Goal: Task Accomplishment & Management: Complete application form

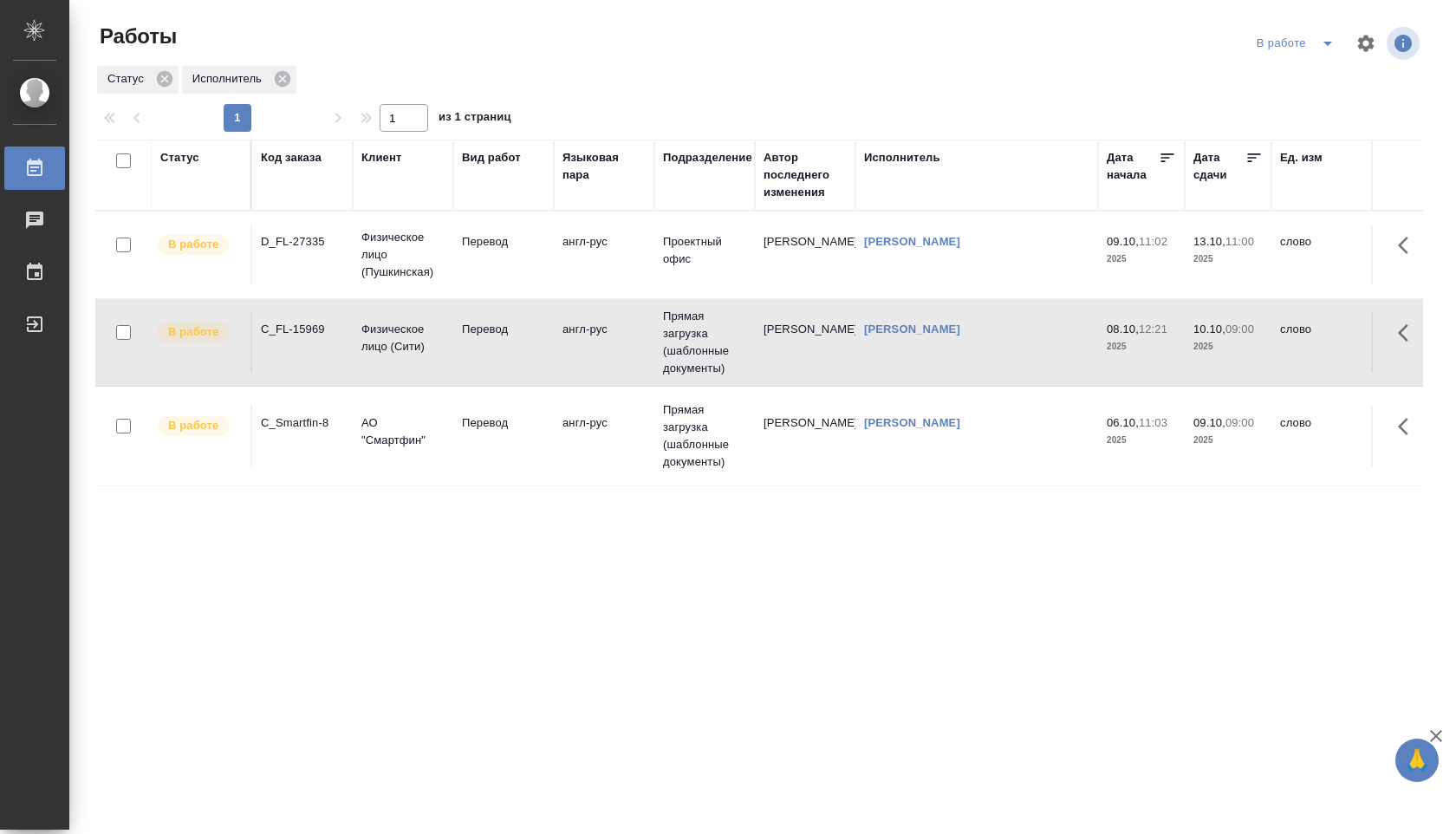
click at [954, 325] on div "[PERSON_NAME]" at bounding box center [976, 329] width 225 height 18
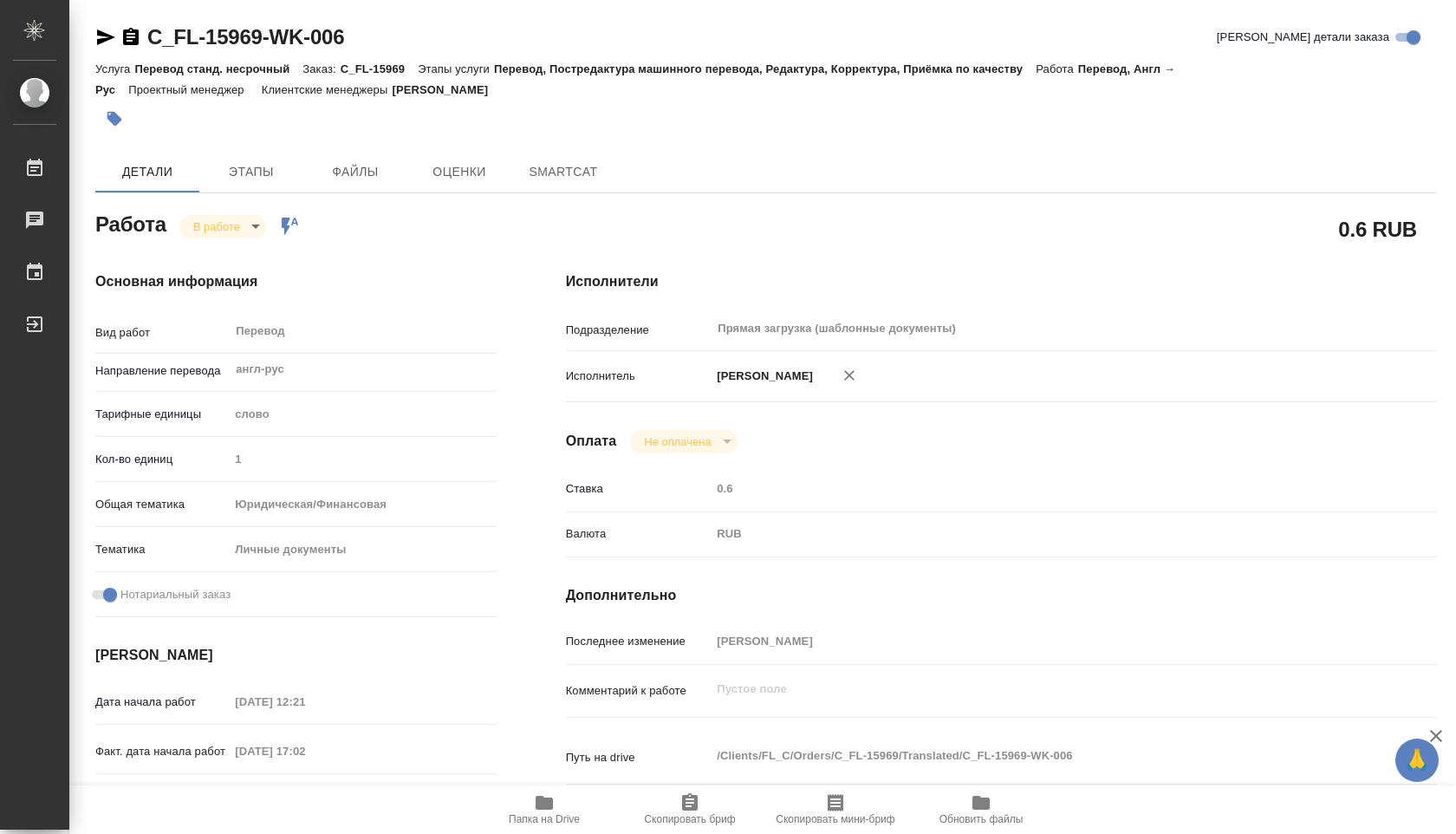
type textarea "x"
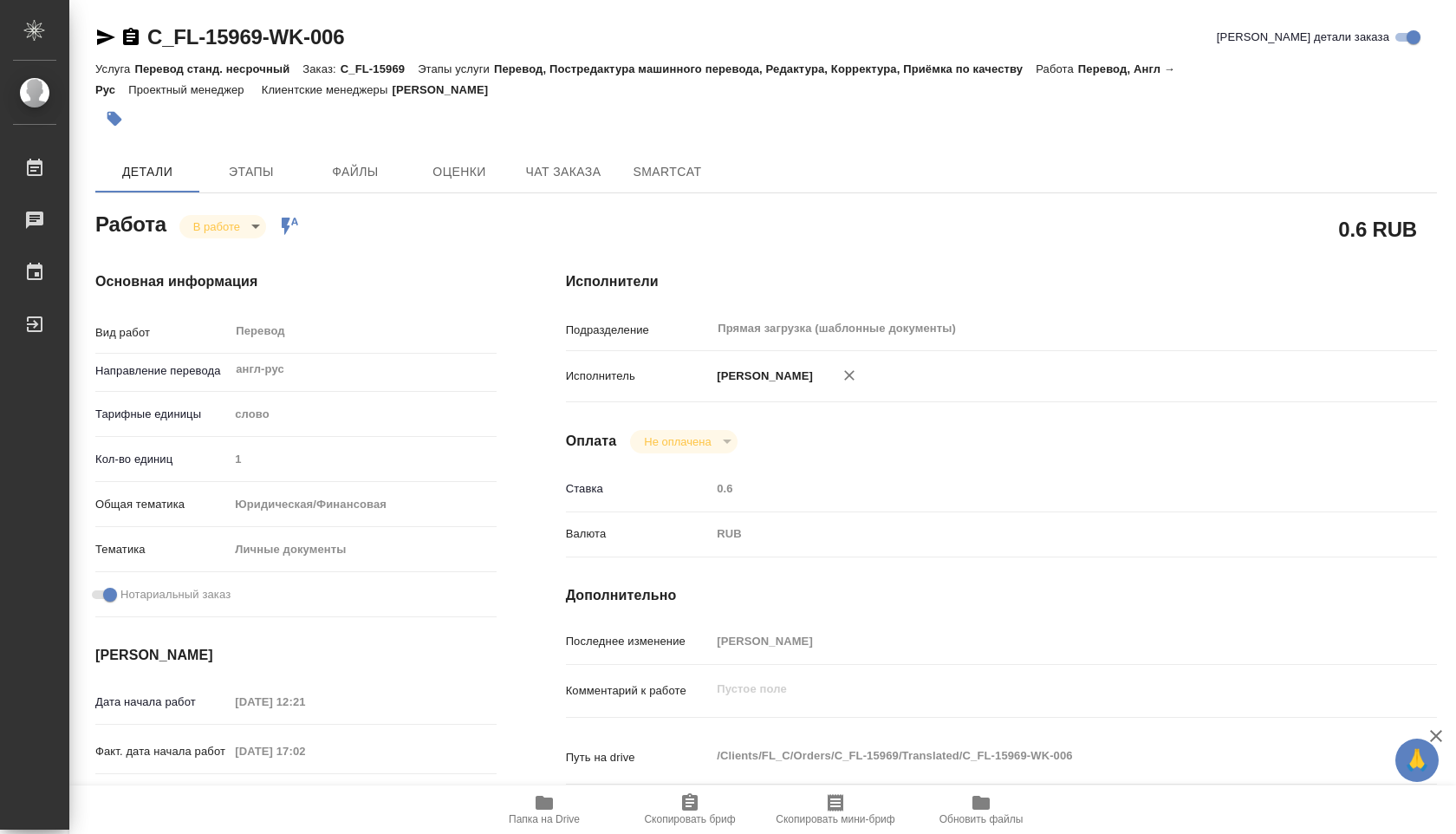
type textarea "x"
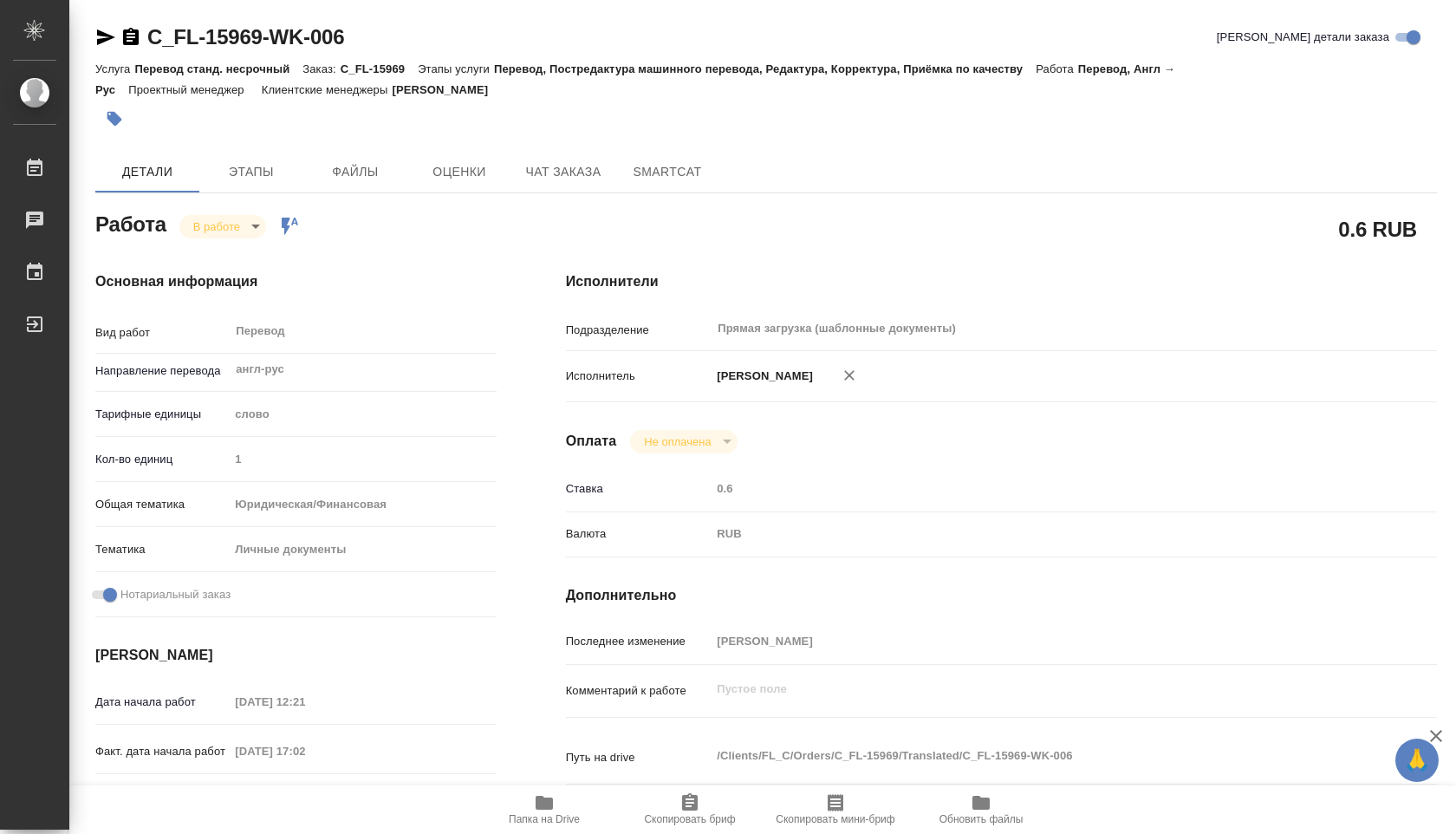
type textarea "x"
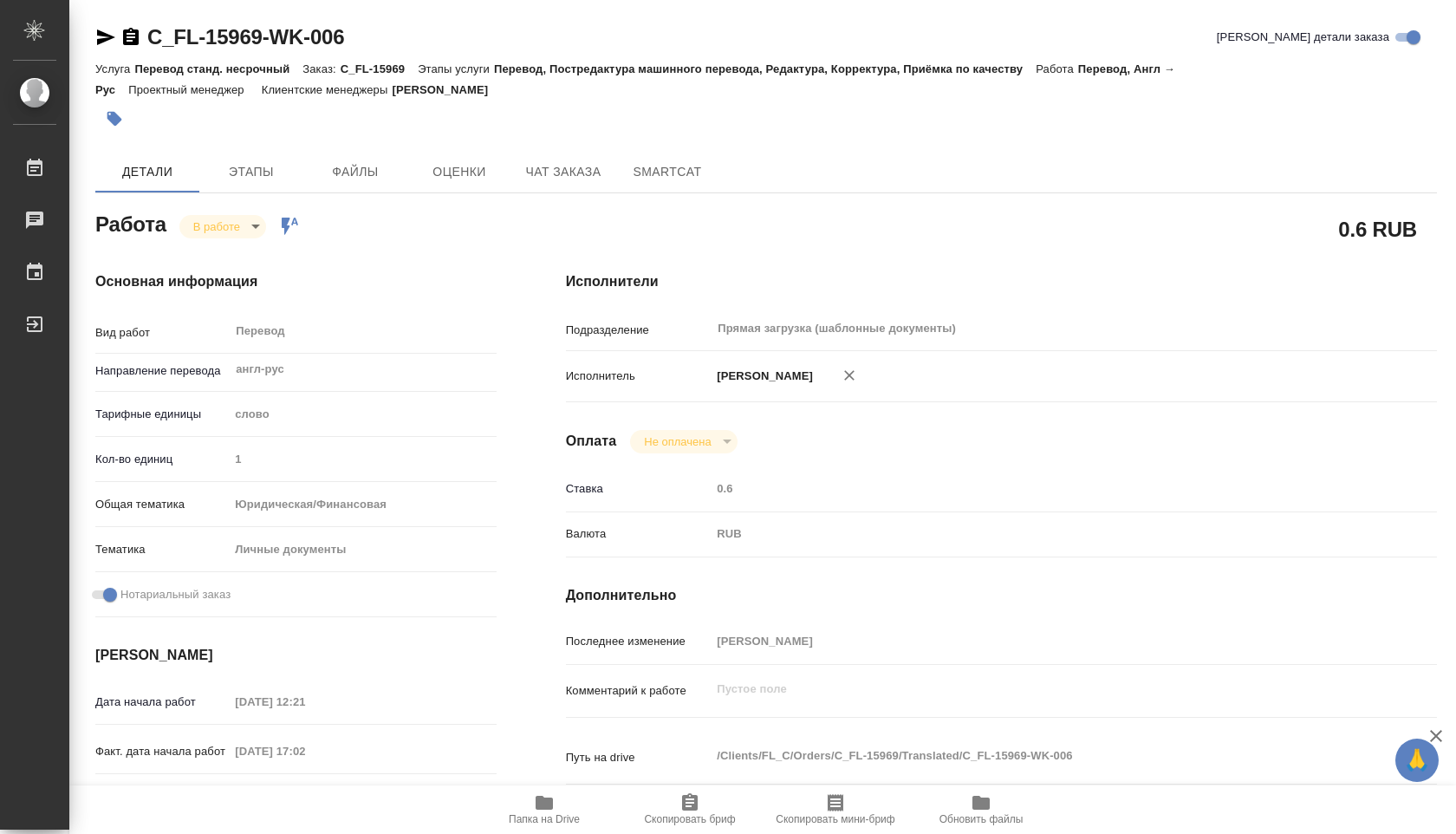
click at [554, 797] on icon "button" at bounding box center [544, 802] width 21 height 21
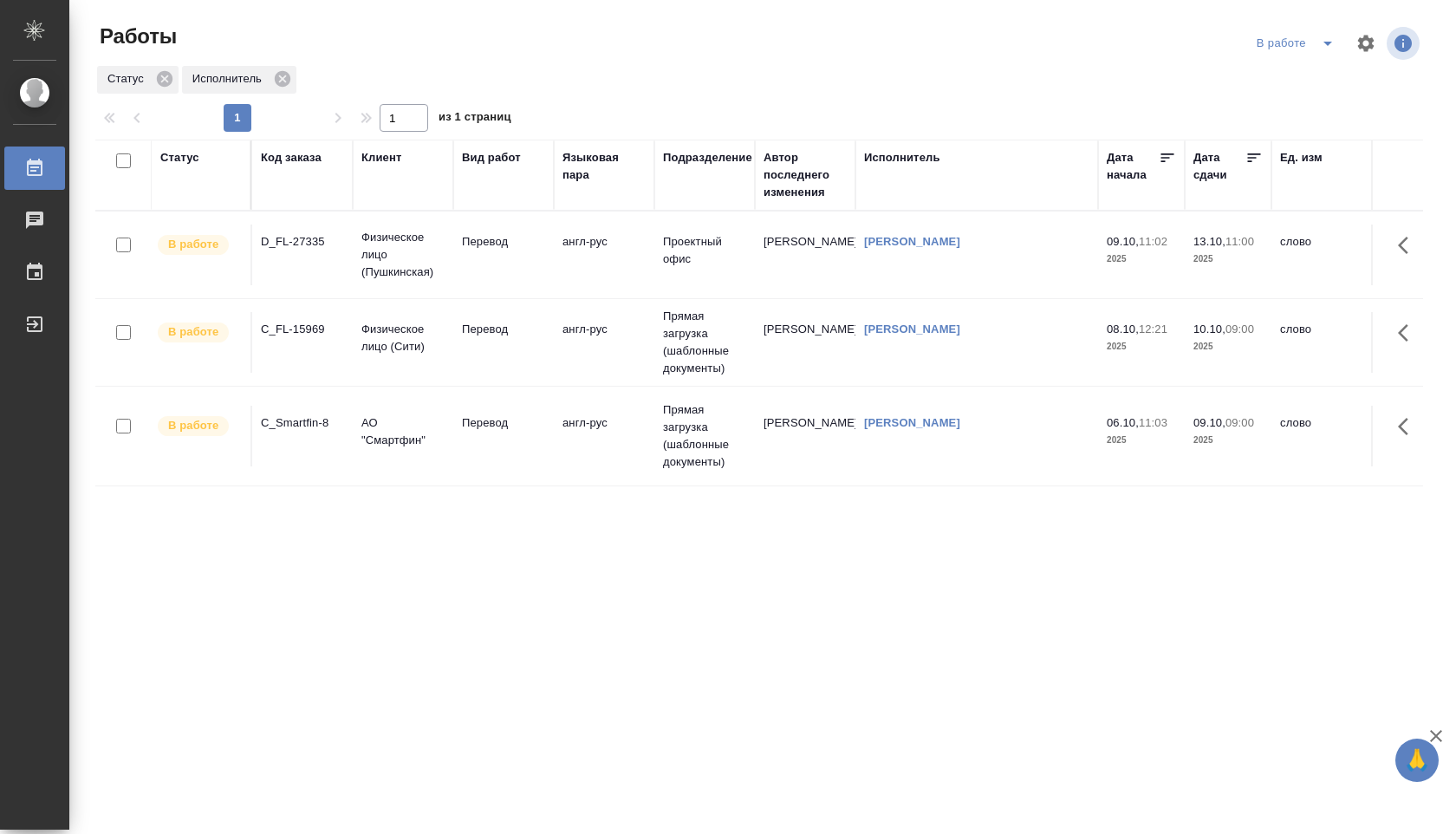
click at [622, 334] on td "англ-рус" at bounding box center [604, 342] width 101 height 60
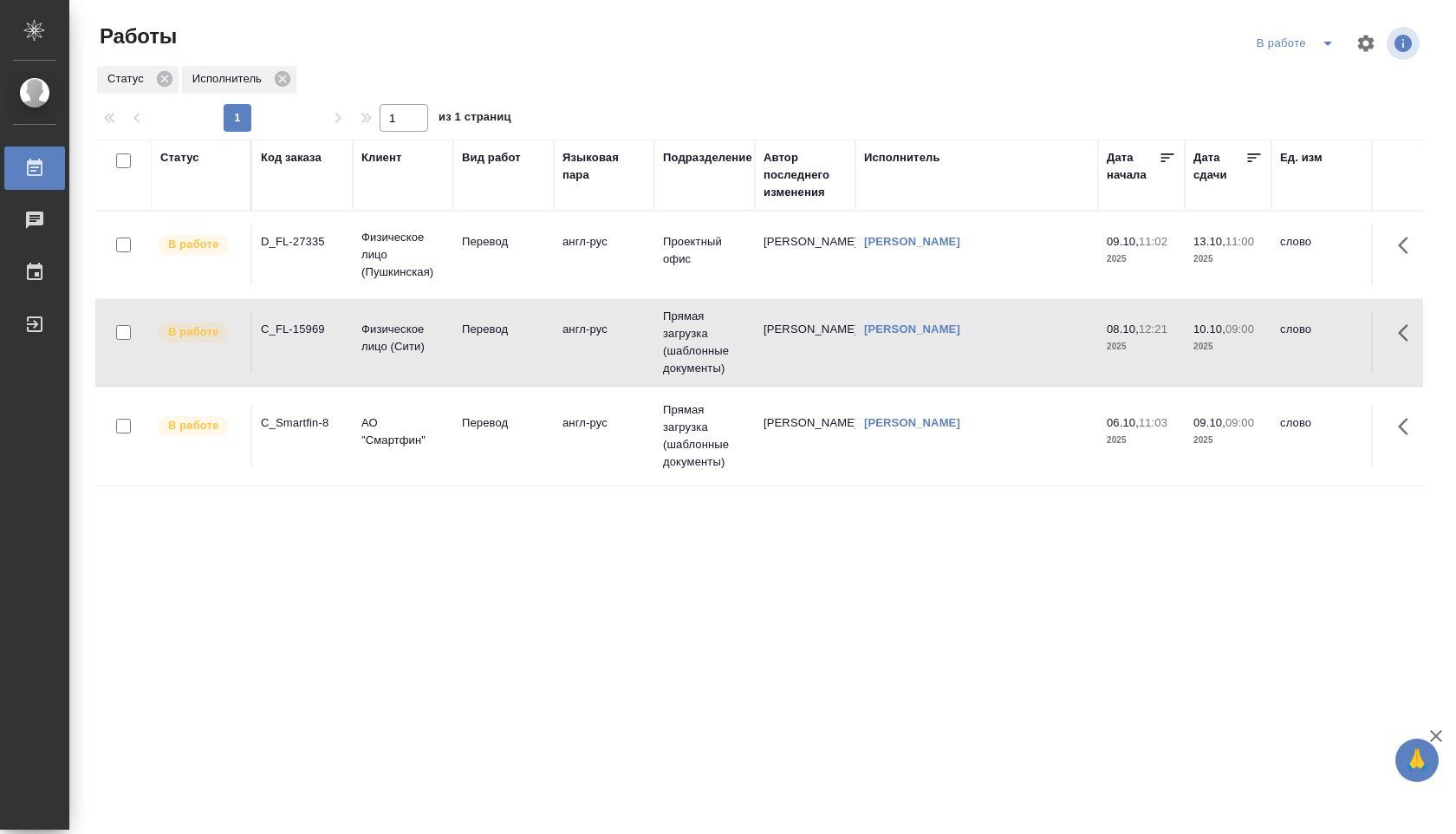
click at [622, 334] on td "англ-рус" at bounding box center [604, 342] width 101 height 60
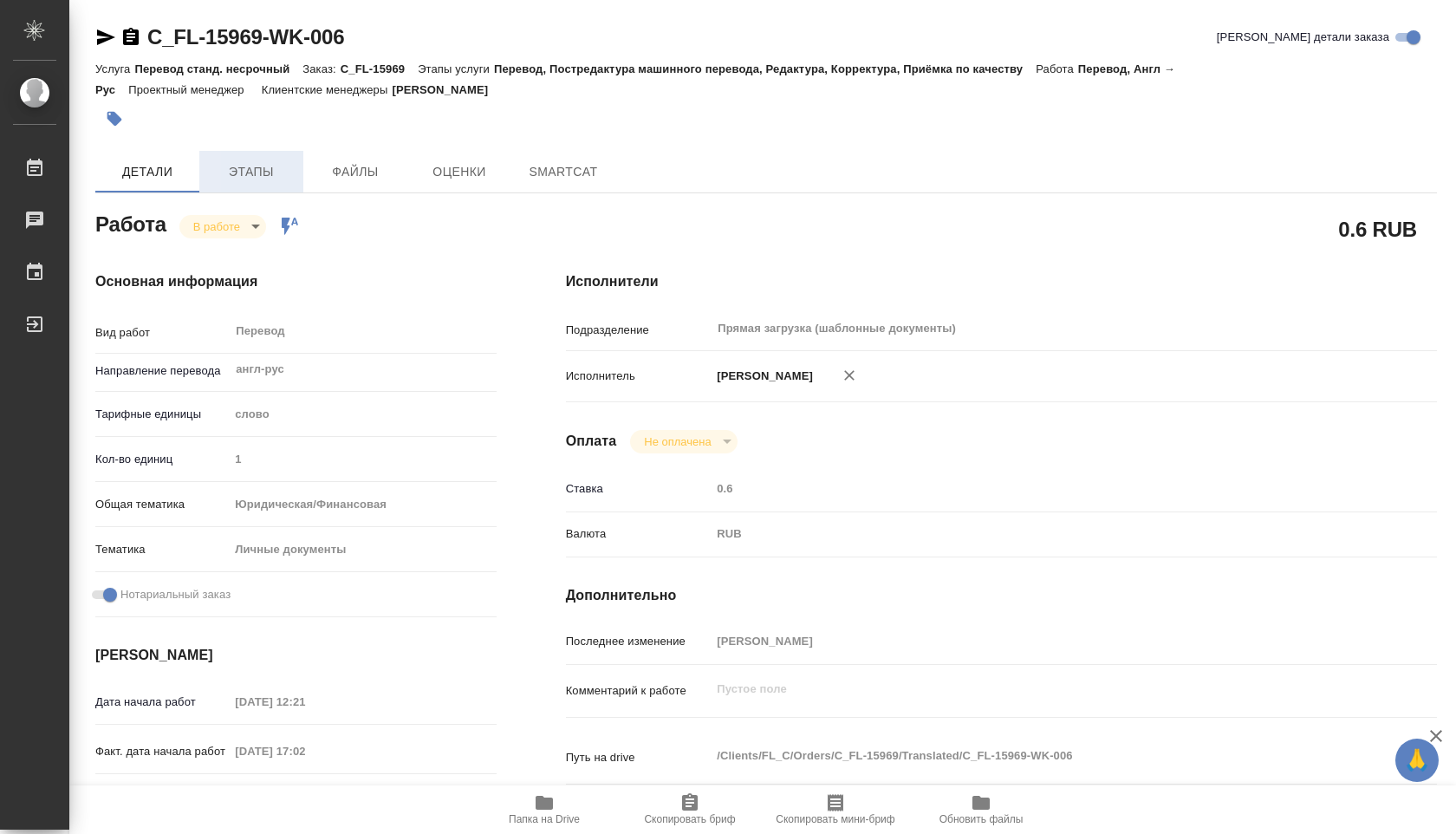
type textarea "x"
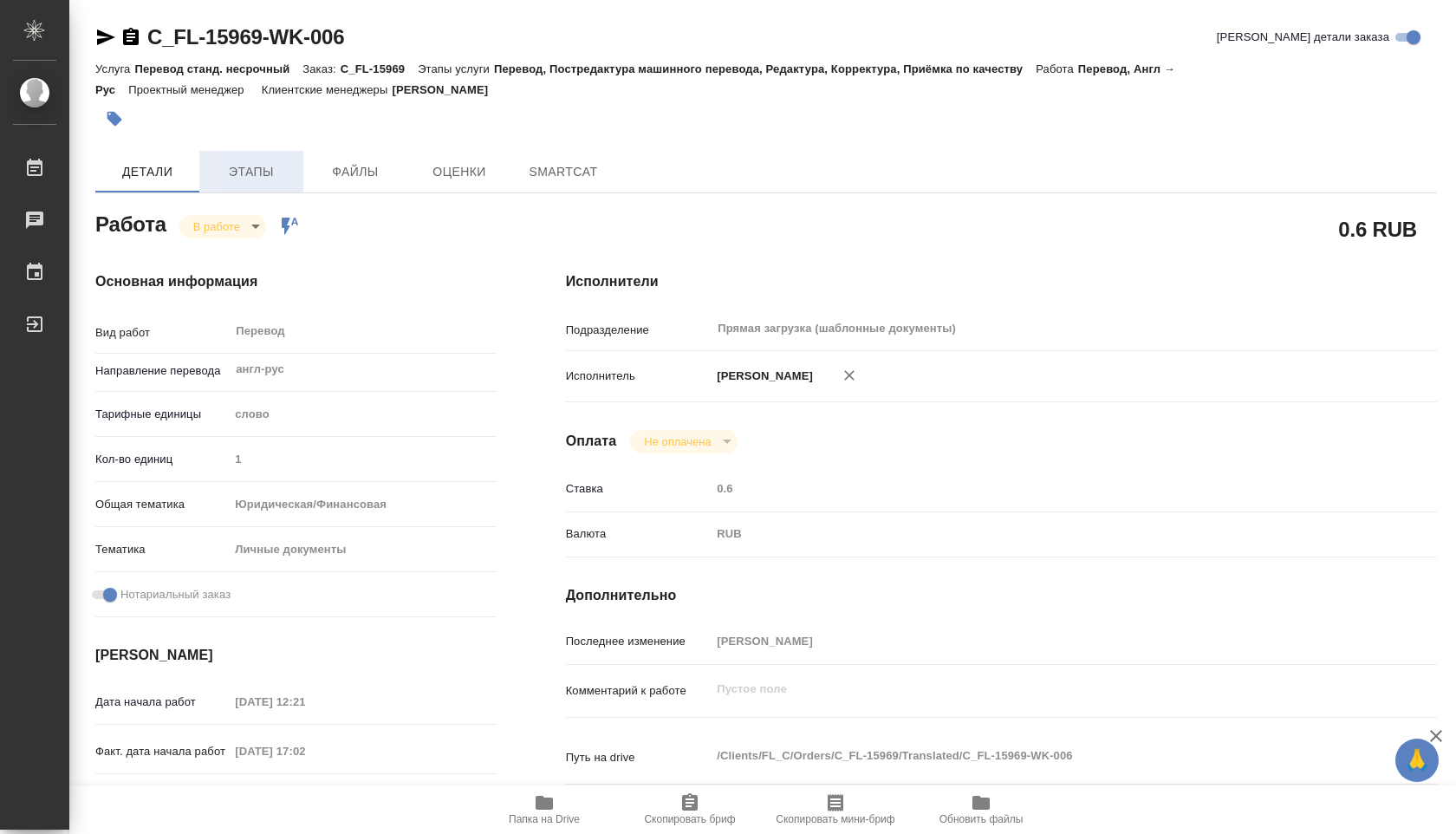
type textarea "x"
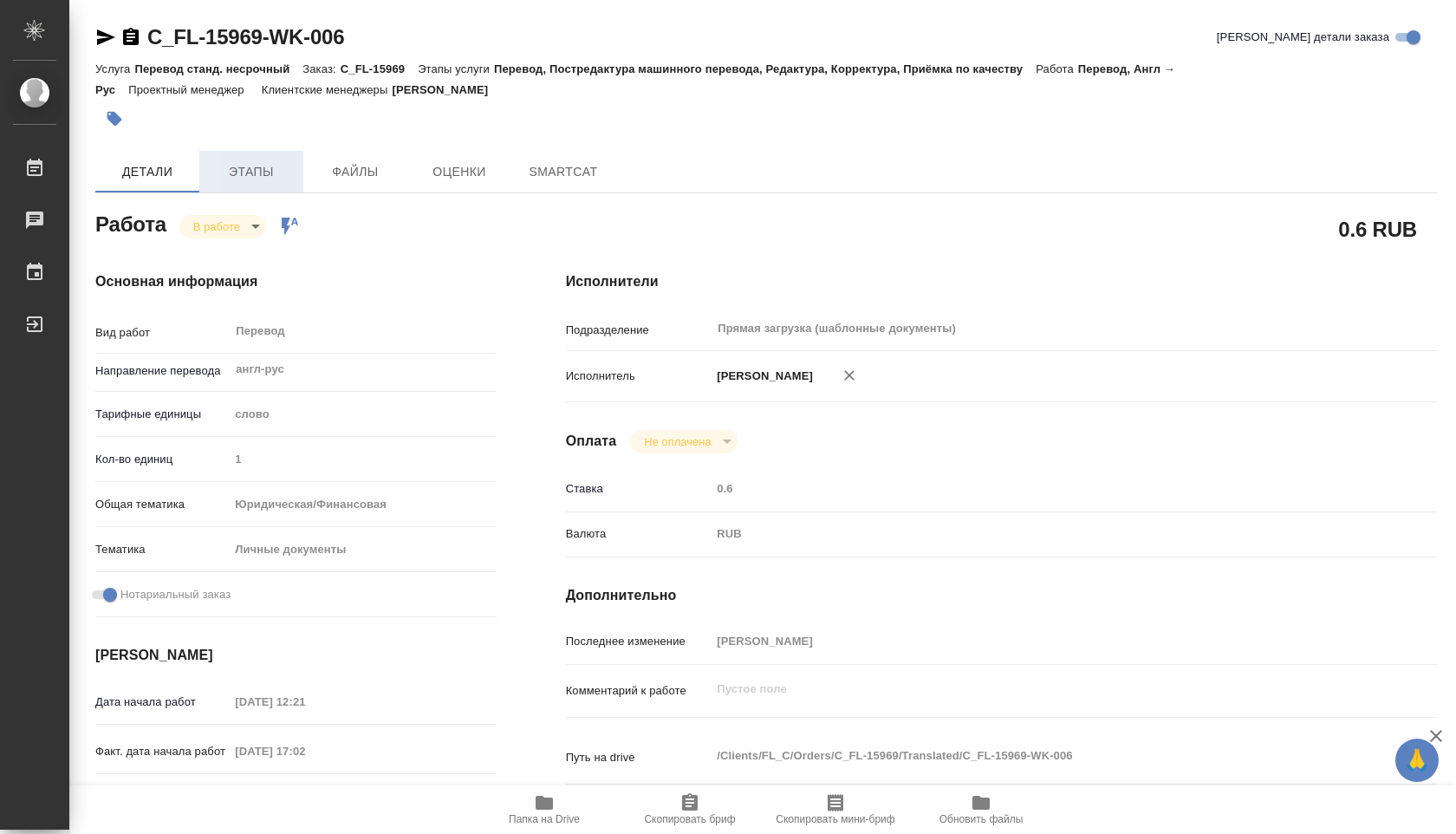
type textarea "x"
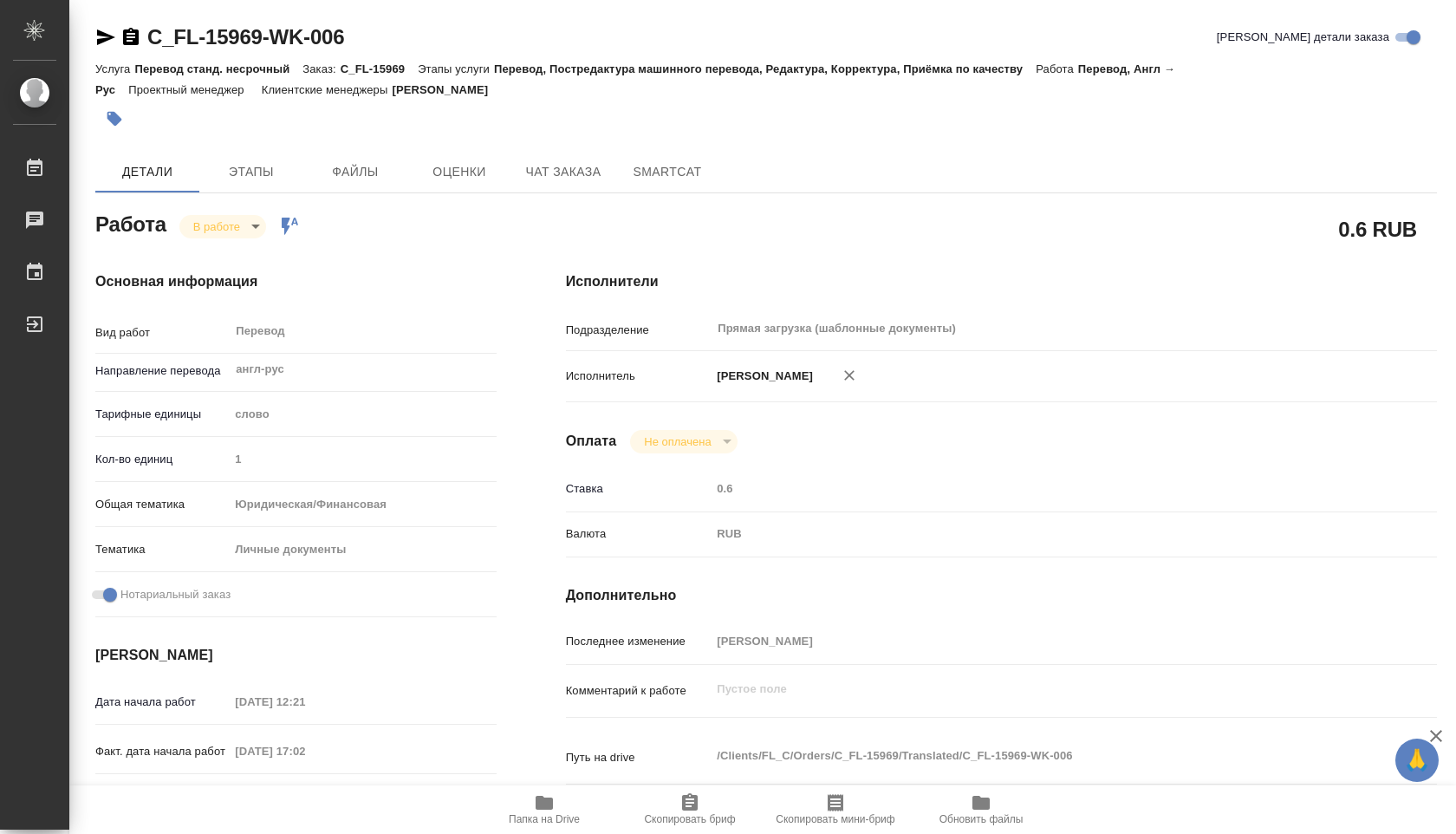
type textarea "x"
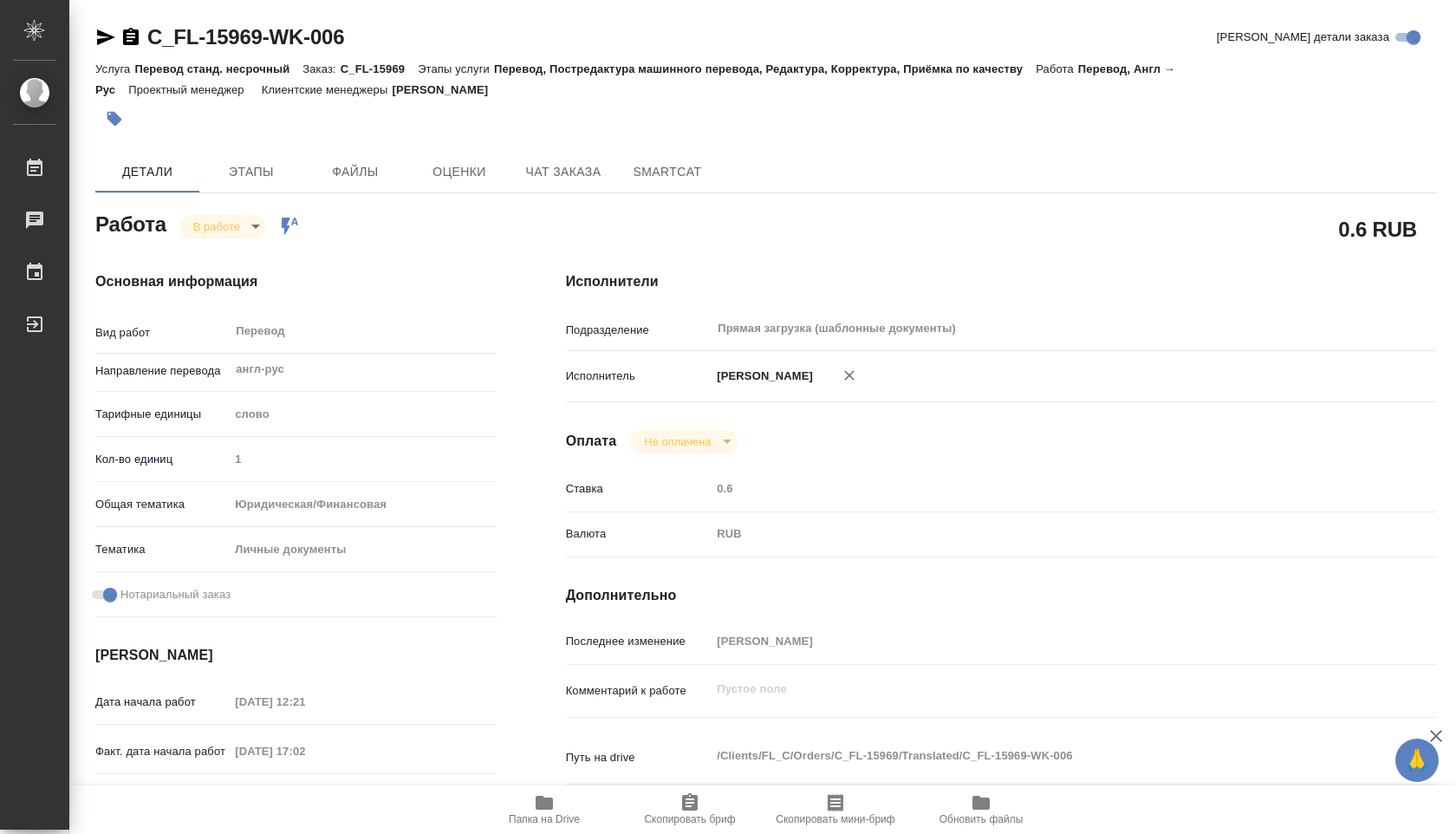
click at [541, 786] on button "Папка на Drive" at bounding box center [544, 809] width 145 height 48
type textarea "x"
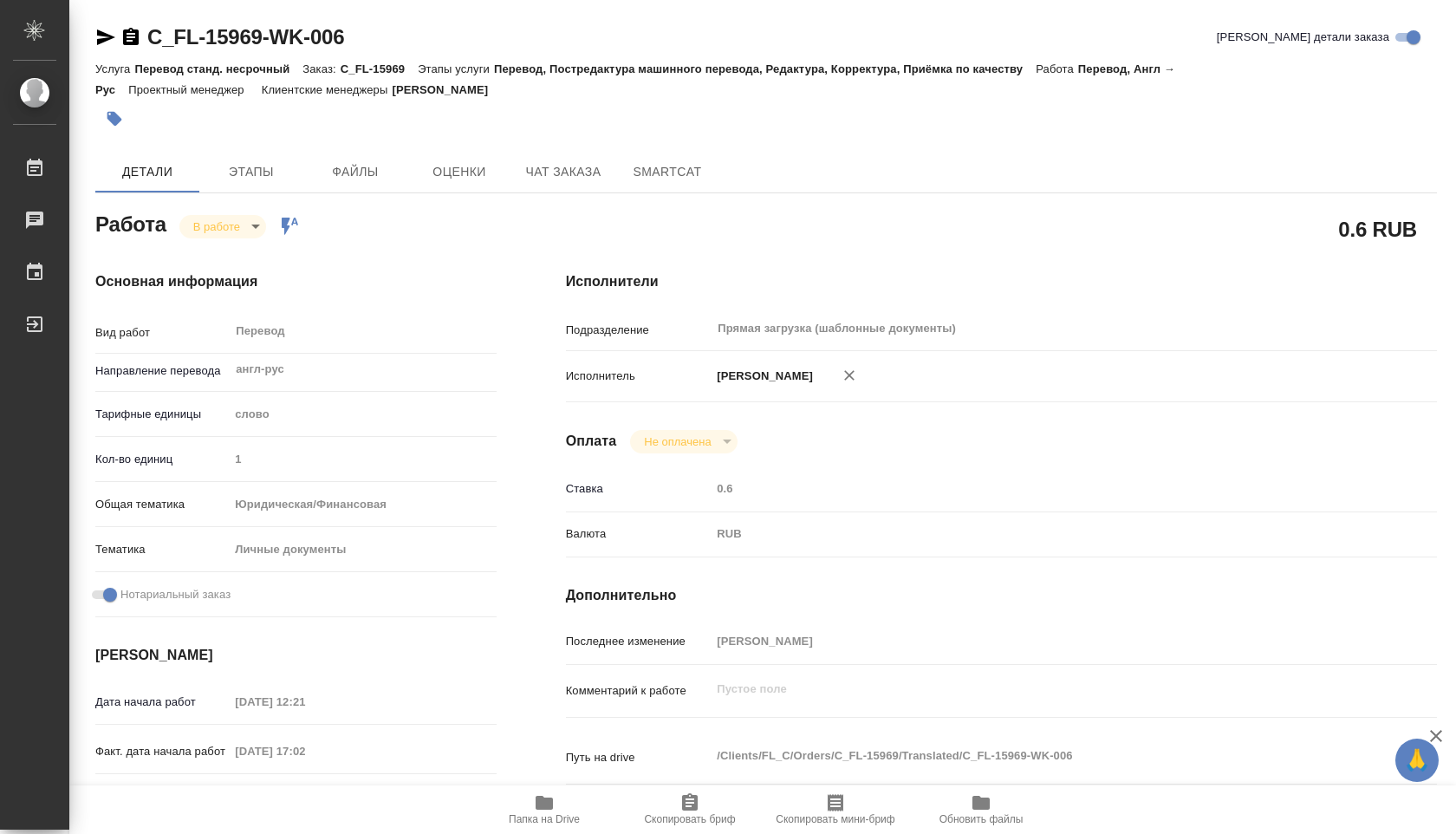
type textarea "x"
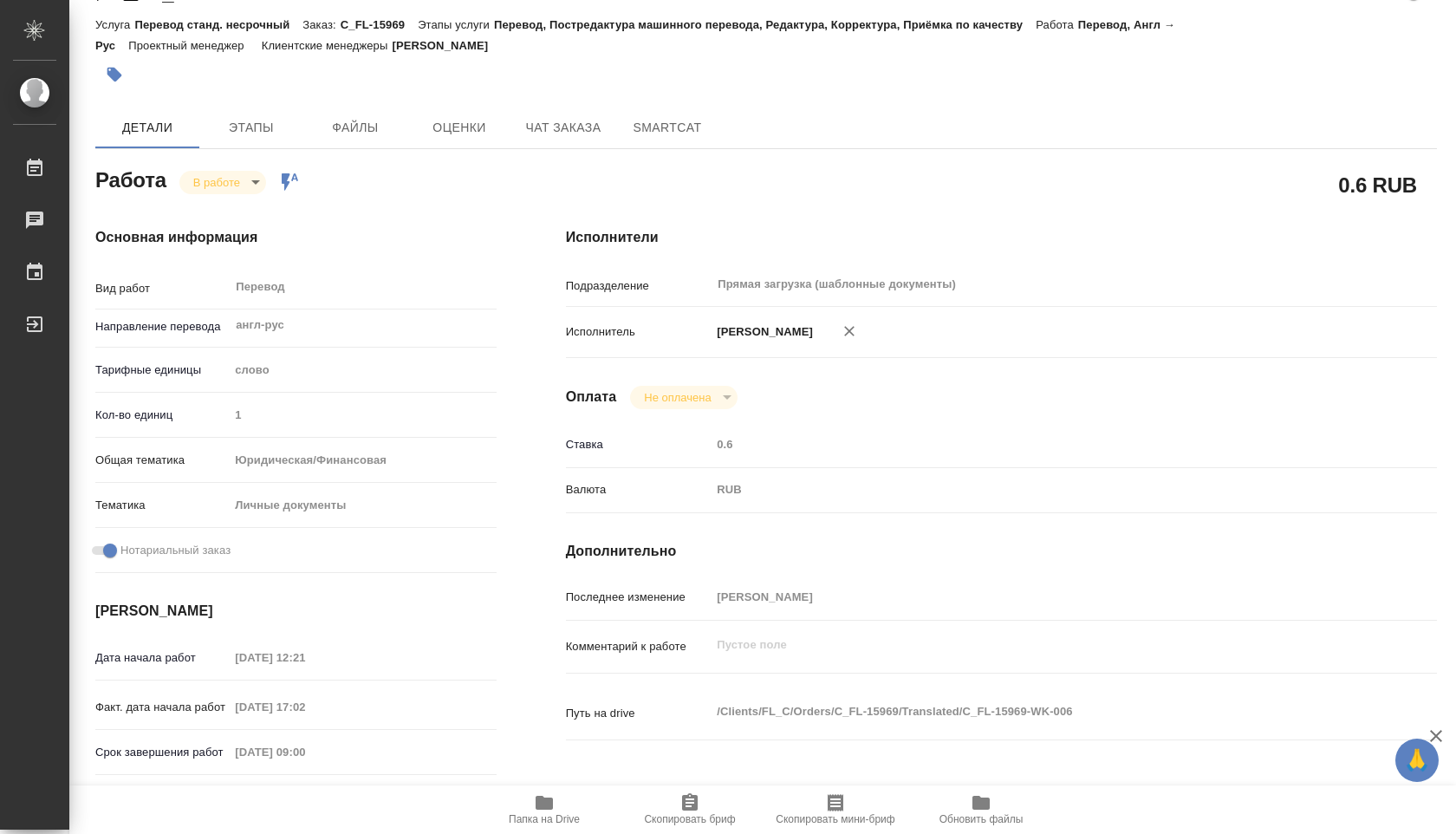
scroll to position [43, 0]
click at [253, 138] on span "Этапы" at bounding box center [251, 129] width 83 height 22
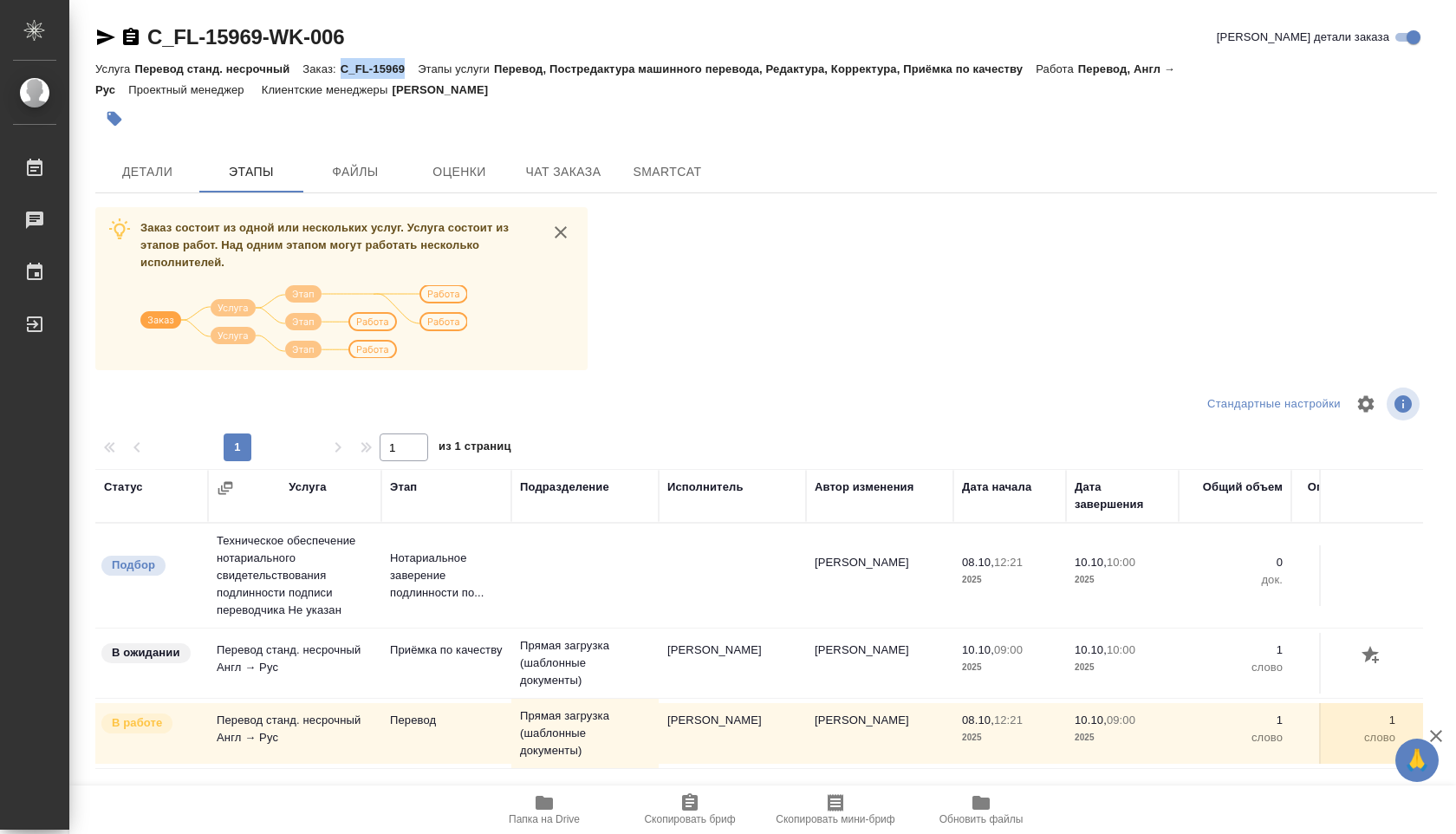
drag, startPoint x: 345, startPoint y: 67, endPoint x: 413, endPoint y: 67, distance: 68.0
click at [413, 67] on p "C_FL-15969" at bounding box center [379, 68] width 77 height 13
copy p "C_FL-15969"
click at [561, 812] on span "Папка на Drive" at bounding box center [544, 809] width 124 height 33
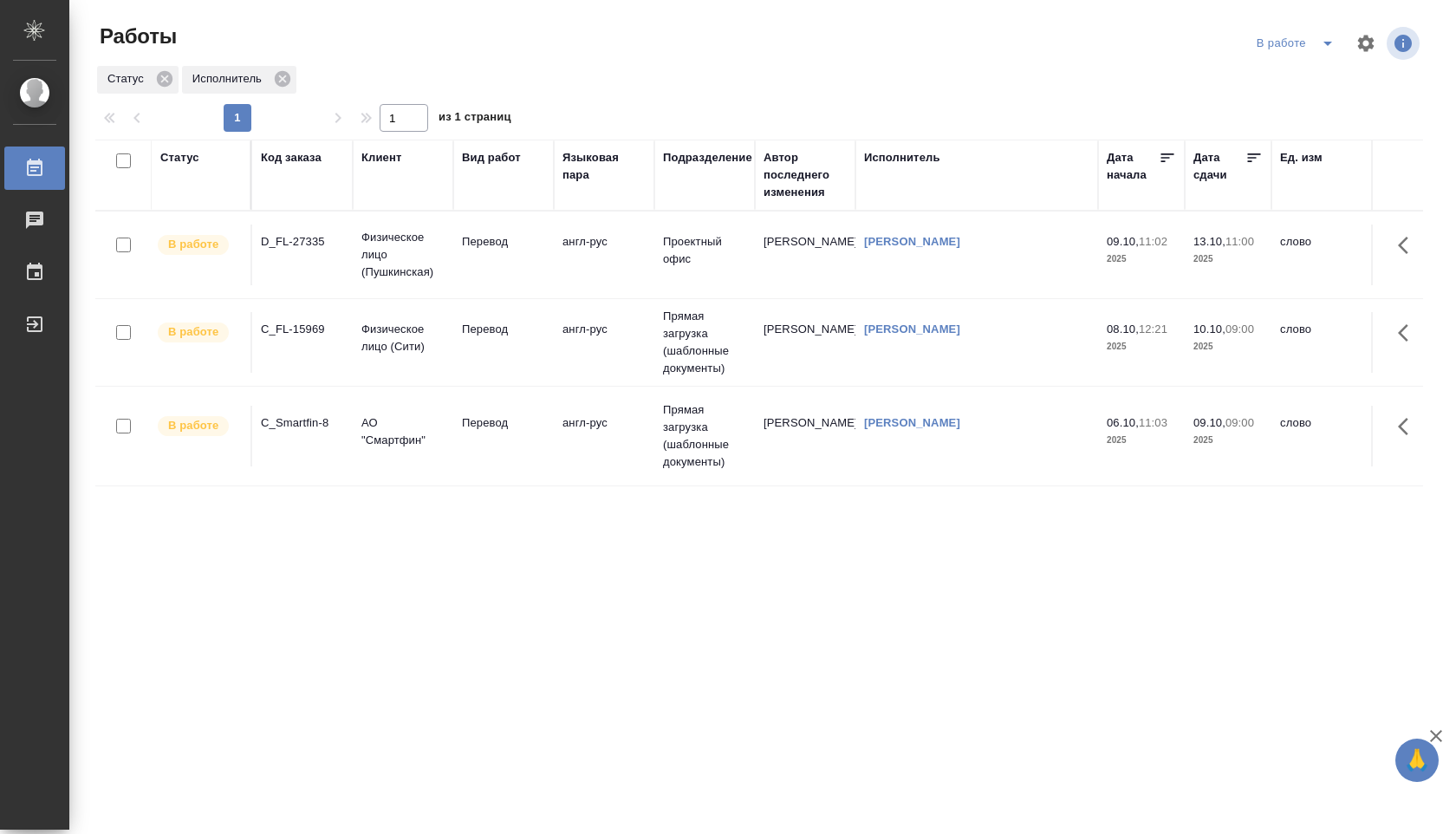
click at [586, 350] on td "англ-рус" at bounding box center [604, 342] width 101 height 60
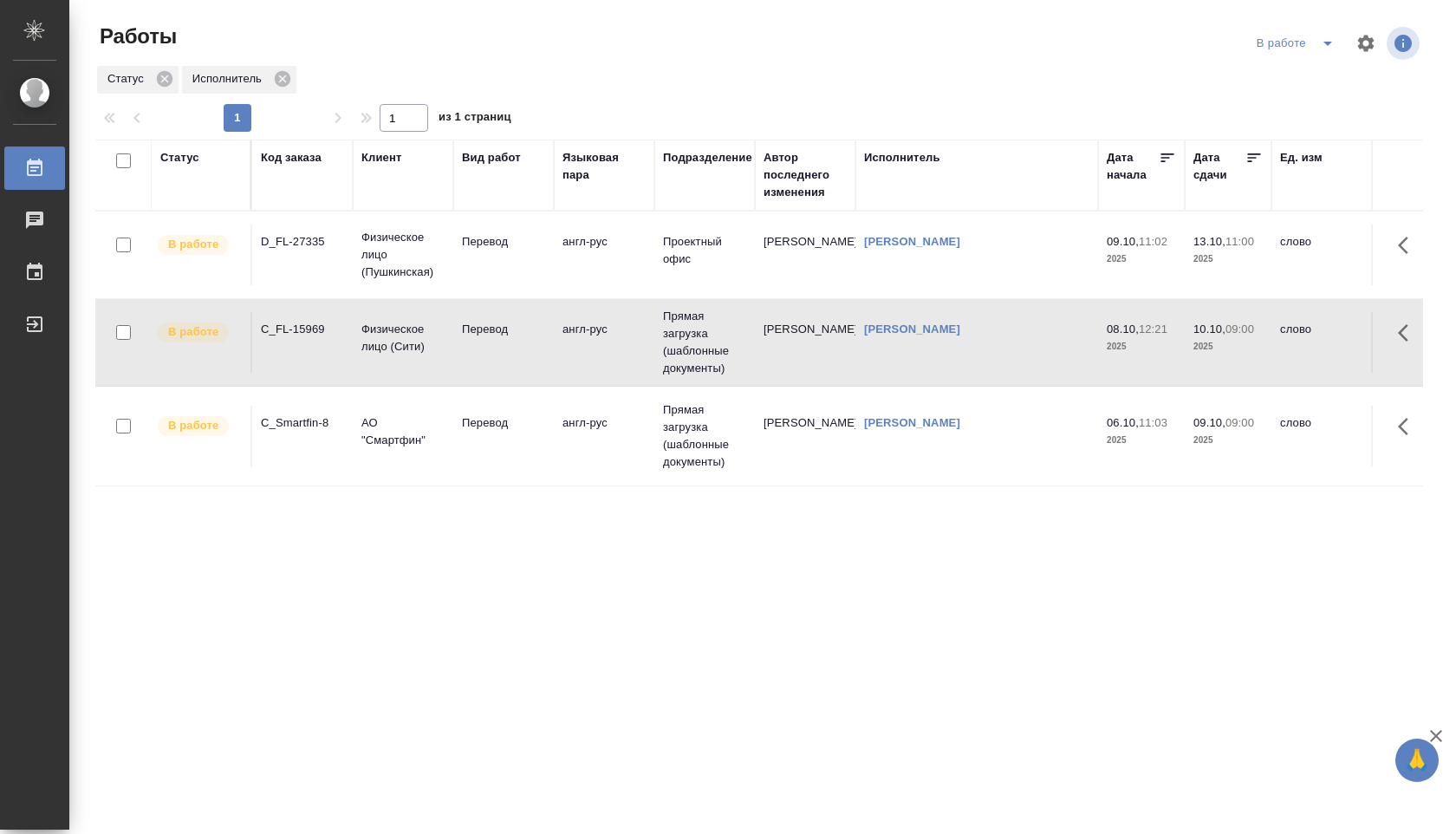
click at [586, 350] on td "англ-рус" at bounding box center [604, 342] width 101 height 60
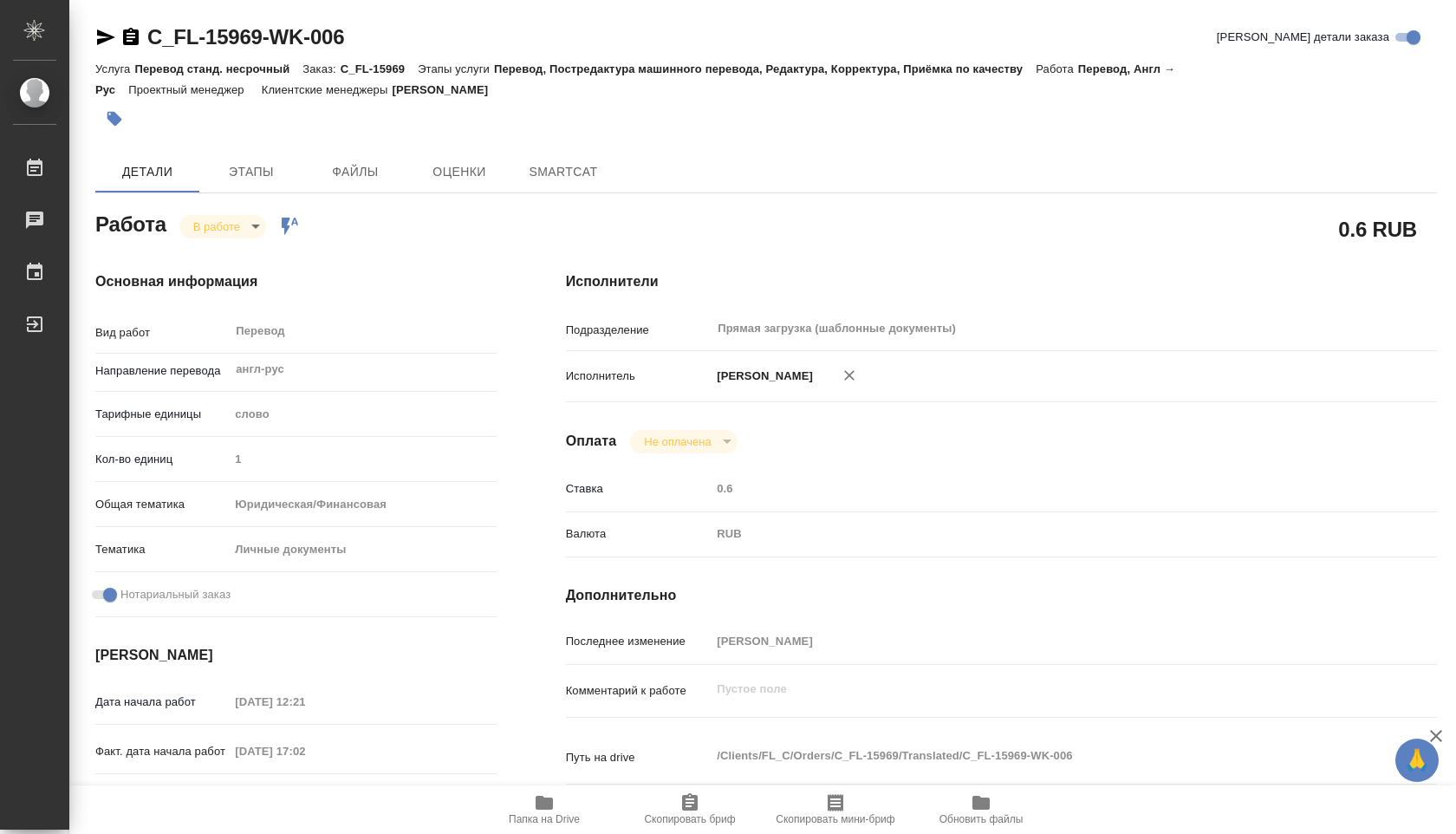
type textarea "x"
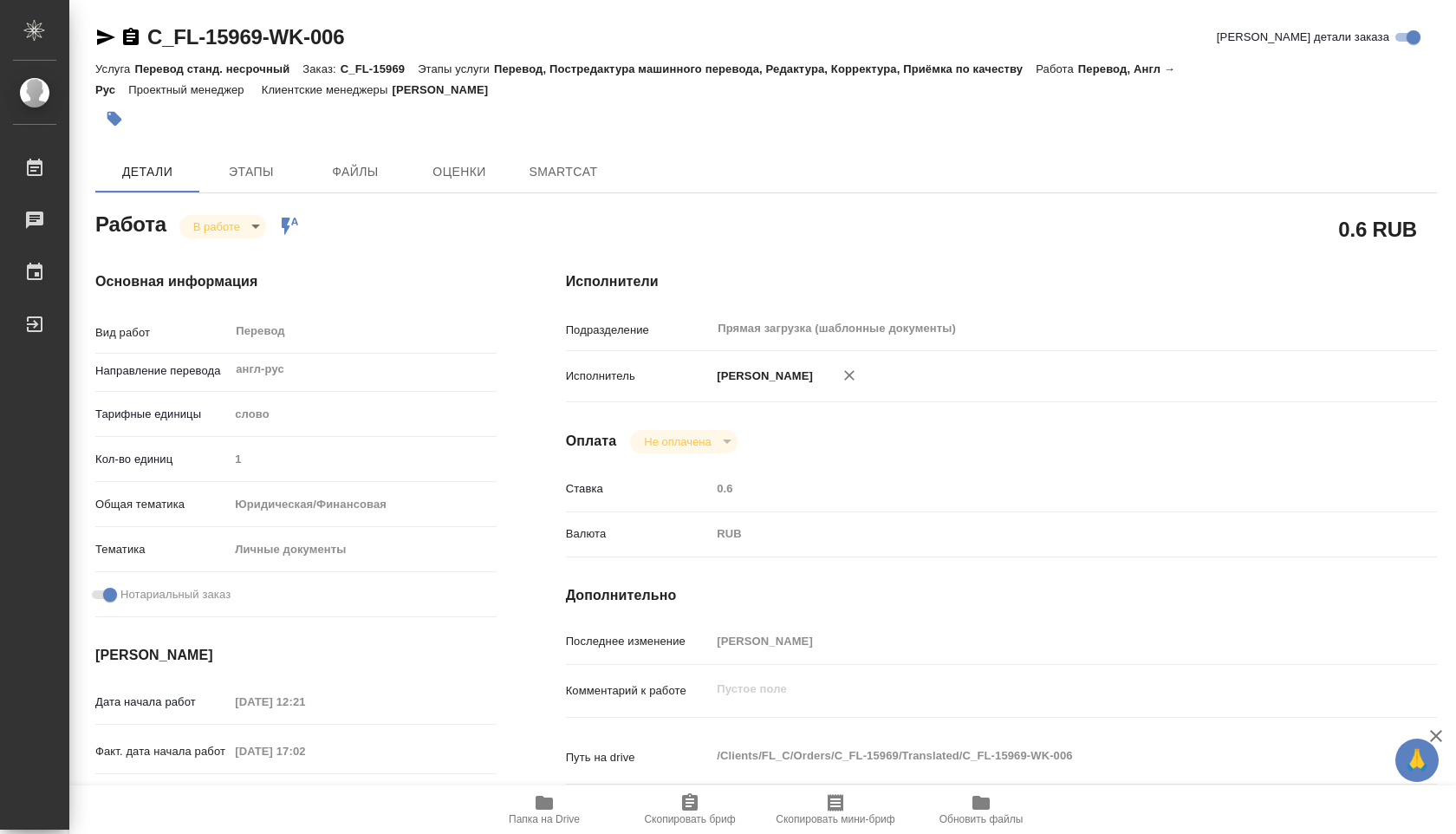
type textarea "x"
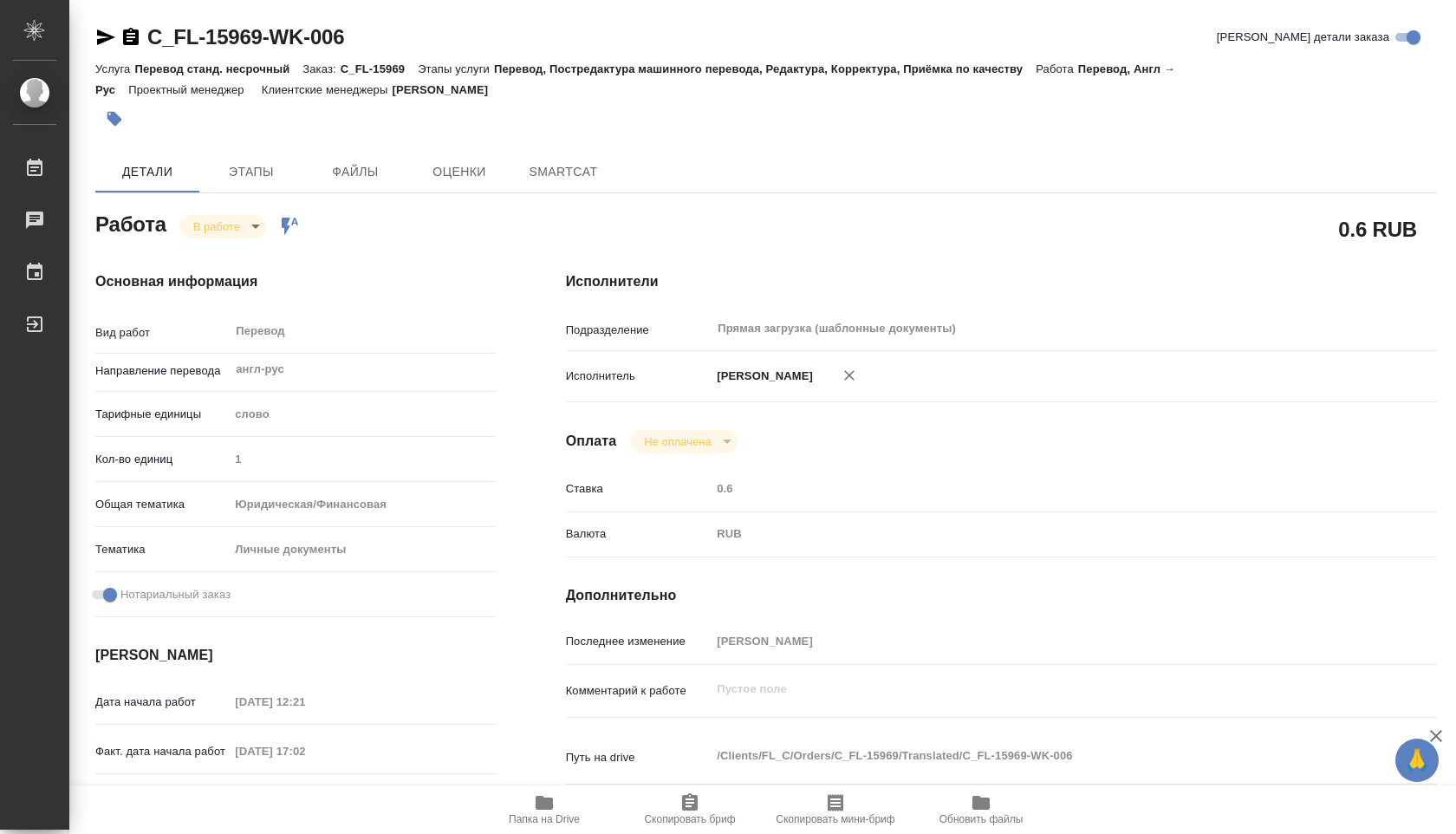
type textarea "x"
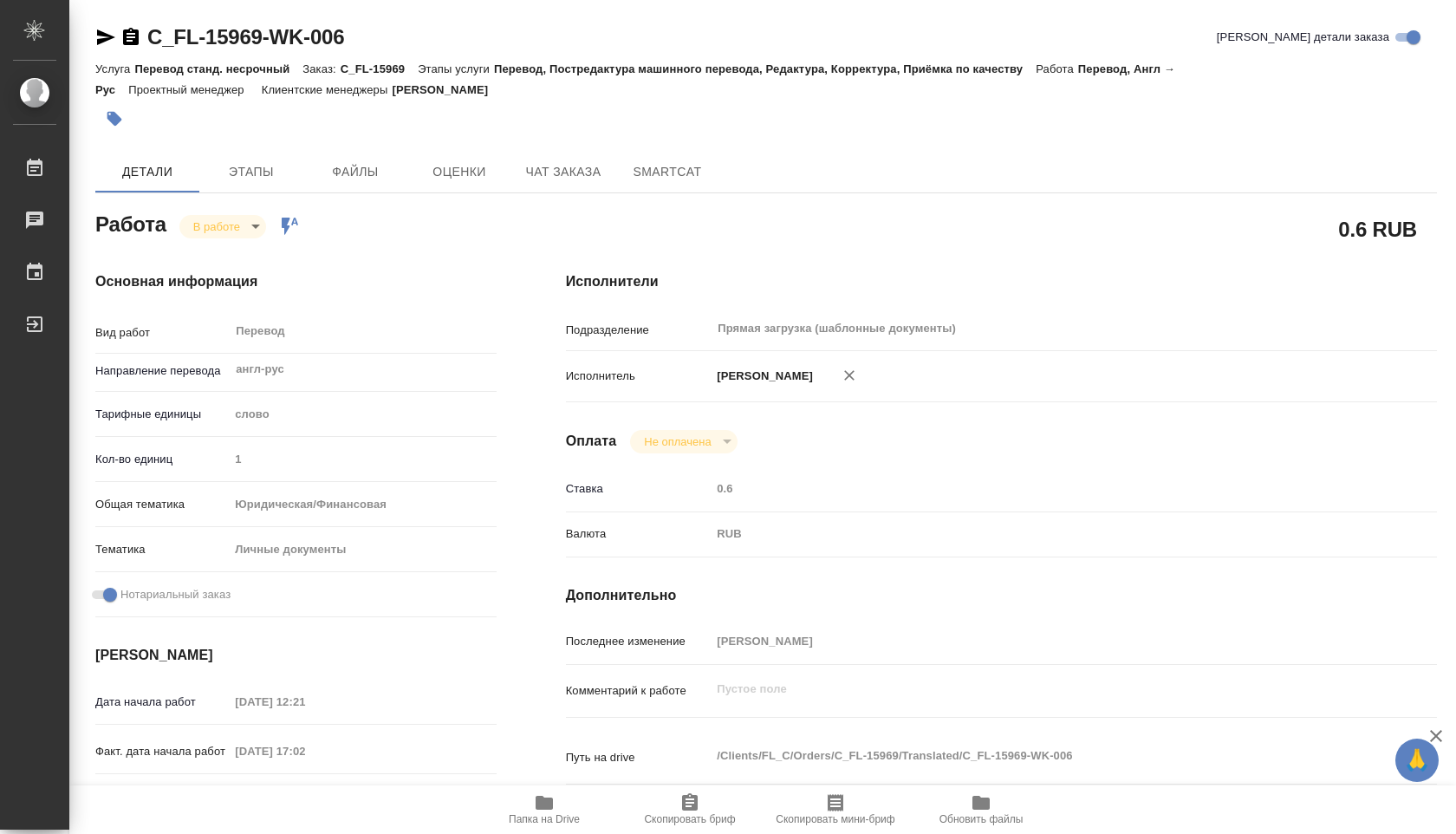
type textarea "x"
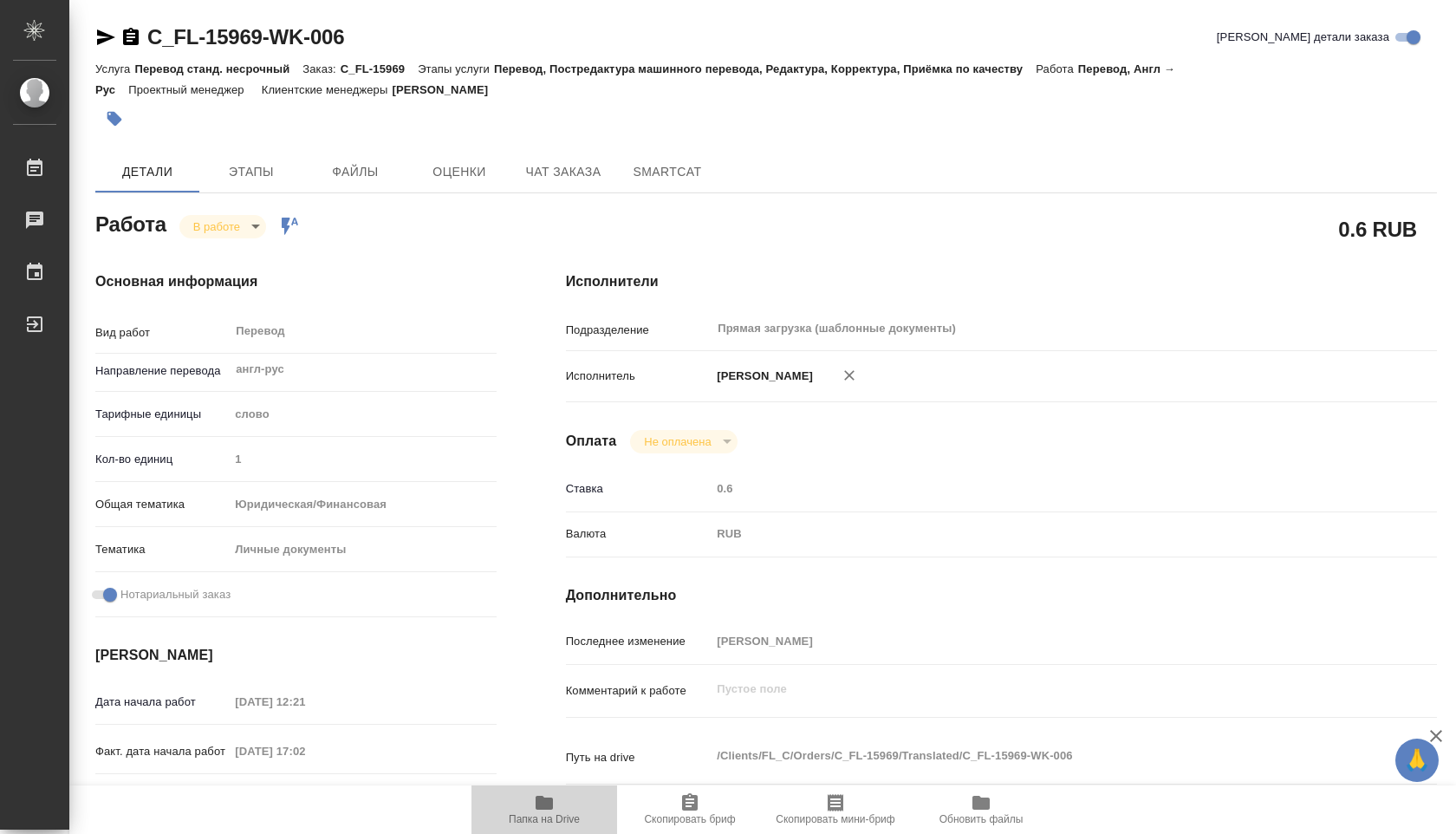
click at [555, 810] on span "Папка на Drive" at bounding box center [544, 809] width 124 height 33
type textarea "x"
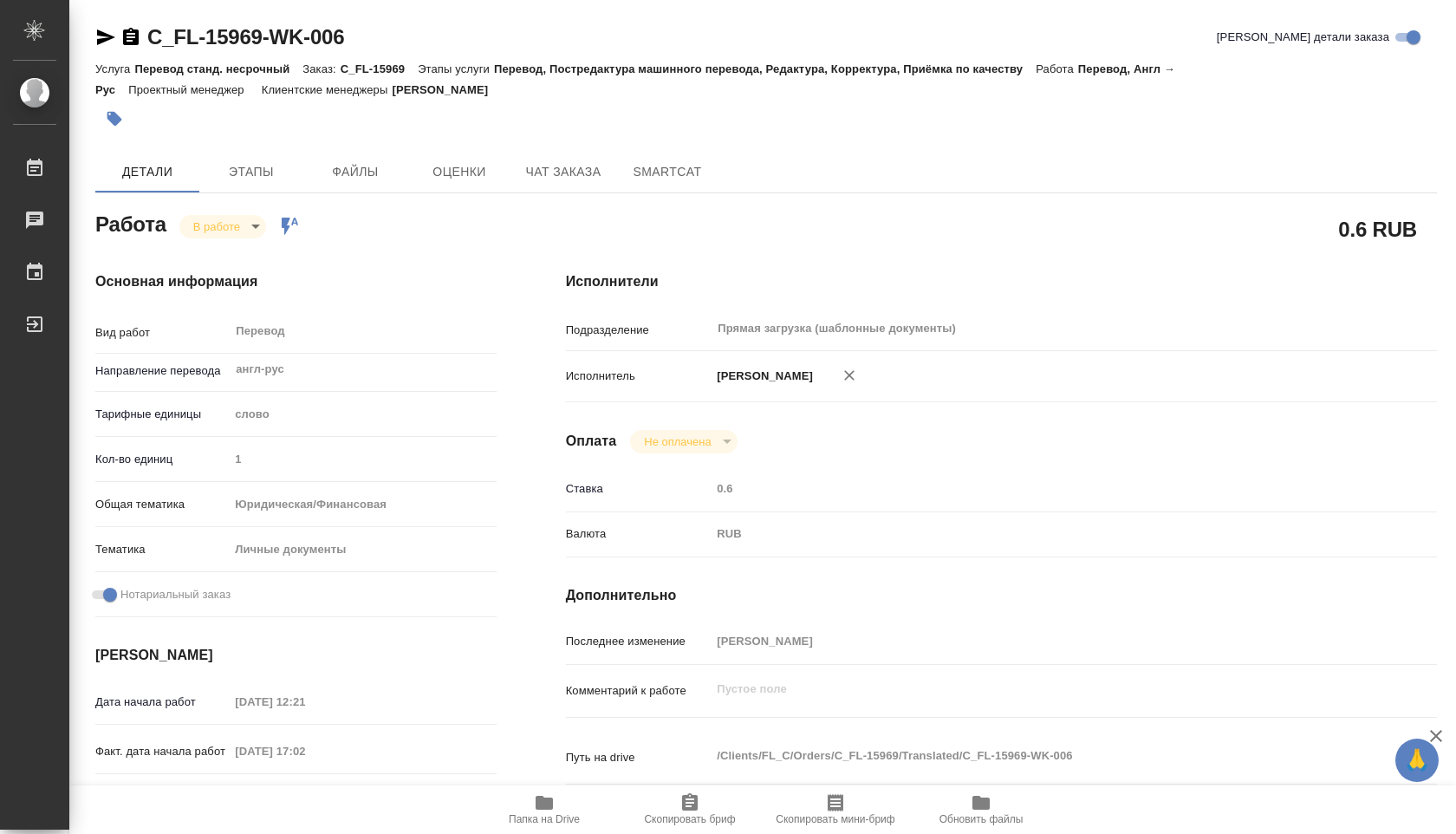
type textarea "x"
